Goal: Check status: Check status

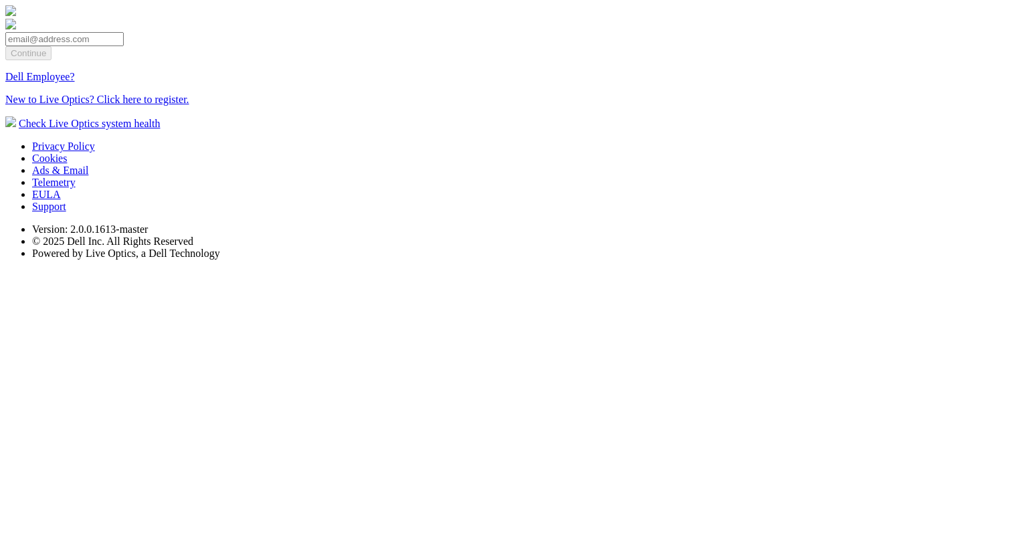
click at [124, 46] on input "email" at bounding box center [64, 39] width 118 height 14
type input "[EMAIL_ADDRESS][DOMAIN_NAME]"
click at [51, 60] on input "Continue" at bounding box center [28, 53] width 46 height 14
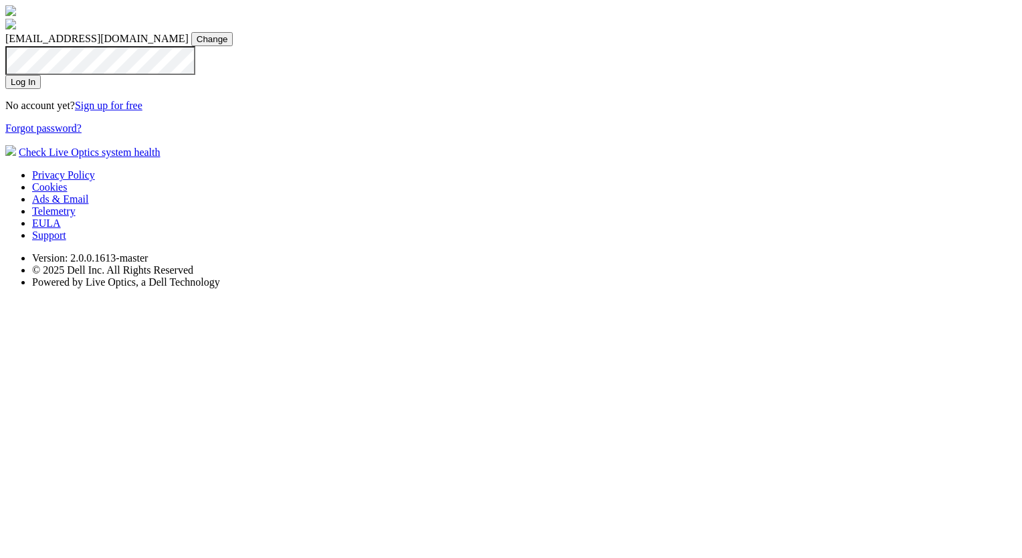
click at [41, 89] on input "Log In" at bounding box center [22, 82] width 35 height 14
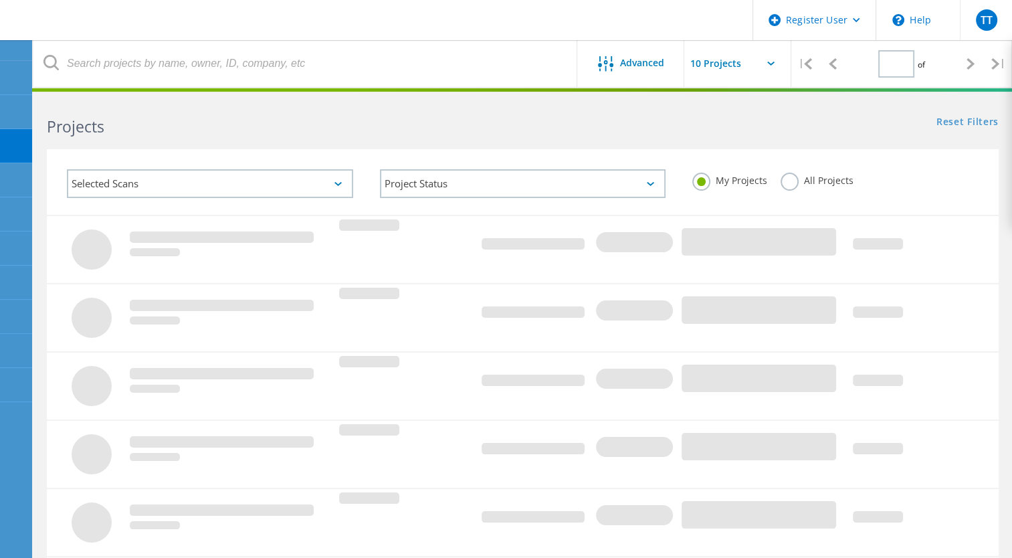
type input "1"
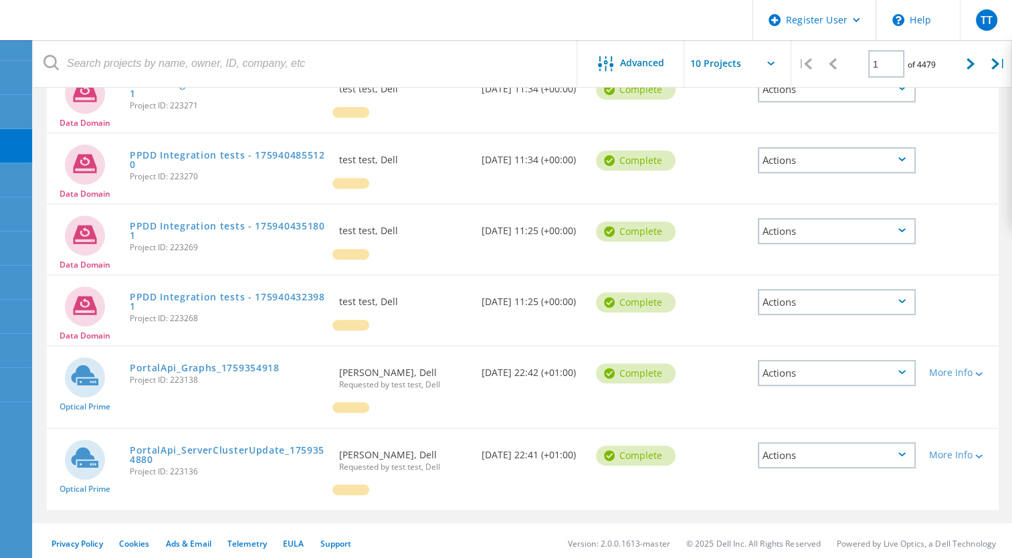
scroll to position [470, 0]
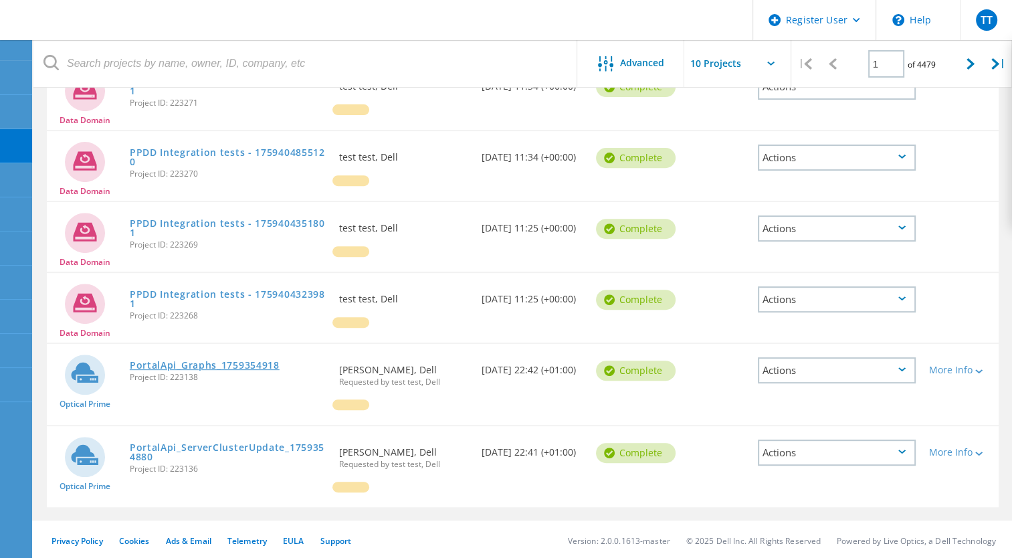
click at [236, 361] on link "PortalApi_Graphs_1759354918" at bounding box center [205, 364] width 150 height 9
